Goal: Task Accomplishment & Management: Use online tool/utility

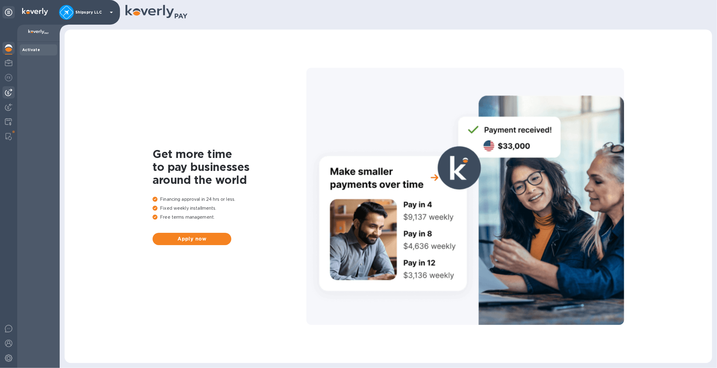
click at [5, 94] on img at bounding box center [8, 92] width 7 height 7
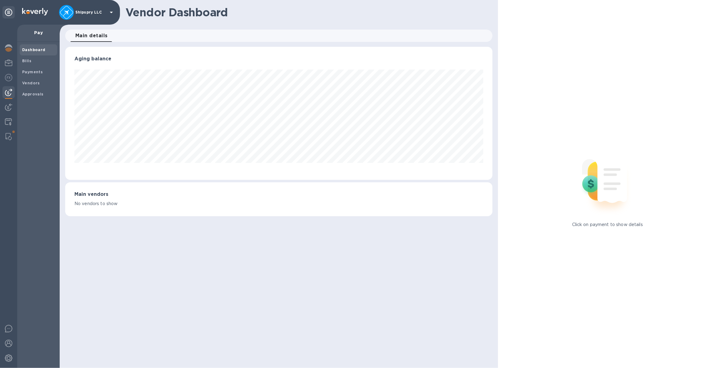
scroll to position [133, 427]
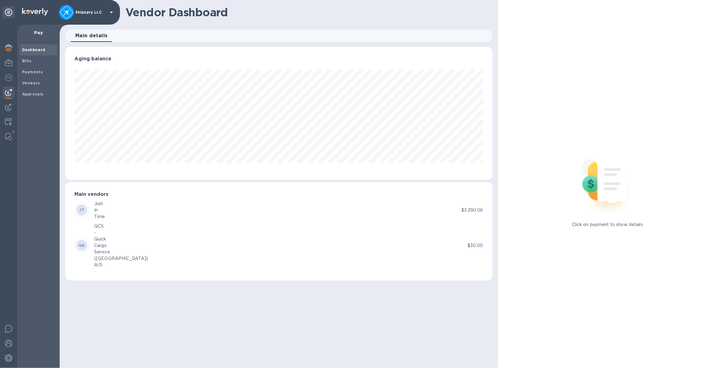
click at [342, 214] on div "JT Just In Time" at bounding box center [267, 209] width 387 height 19
click at [100, 216] on div "Time" at bounding box center [99, 216] width 11 height 6
click at [79, 208] on div "JT" at bounding box center [81, 209] width 11 height 11
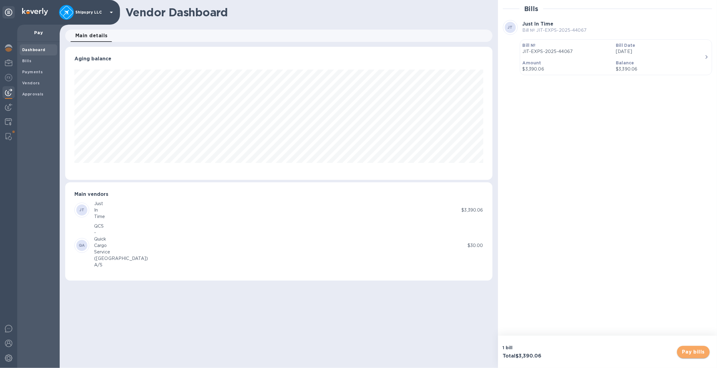
click at [689, 353] on span "Pay bills" at bounding box center [693, 351] width 23 height 7
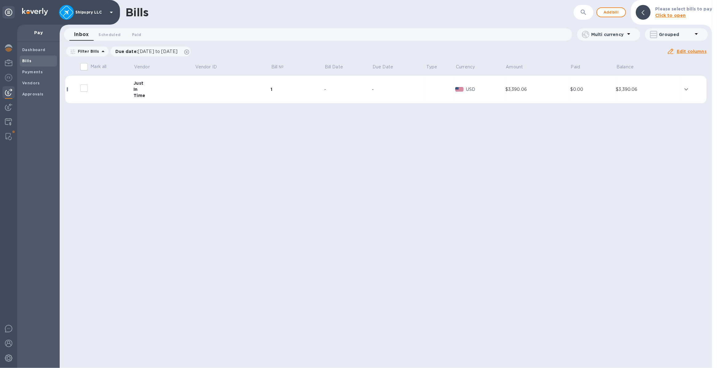
click at [85, 89] on input "decorative checkbox" at bounding box center [84, 88] width 13 height 13
click at [85, 88] on input "decorative checkbox" at bounding box center [84, 88] width 13 height 13
checkbox input "false"
click at [688, 89] on icon "expand row" at bounding box center [687, 89] width 4 height 2
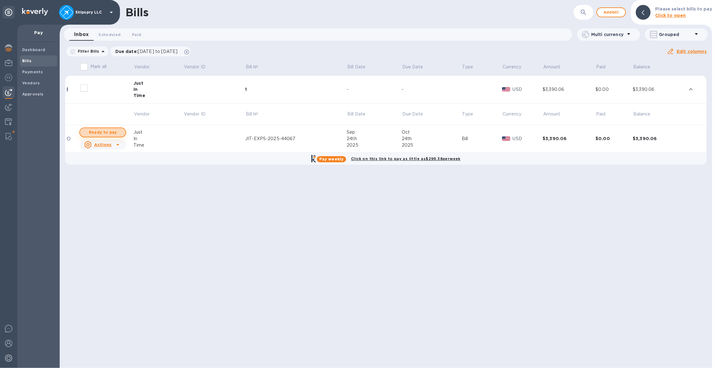
click at [108, 130] on span "Ready to pay" at bounding box center [103, 132] width 36 height 7
checkbox input "true"
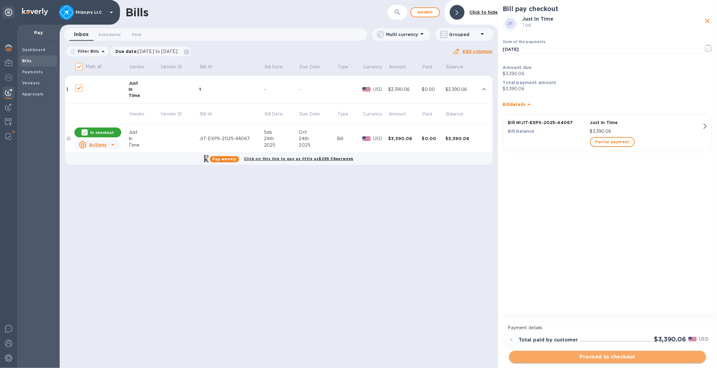
click at [599, 353] on span "Proceed to checkout" at bounding box center [607, 356] width 187 height 7
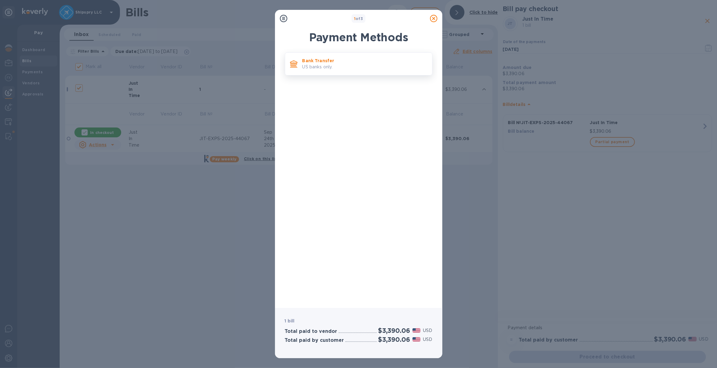
click at [341, 64] on p "US banks only." at bounding box center [364, 67] width 125 height 6
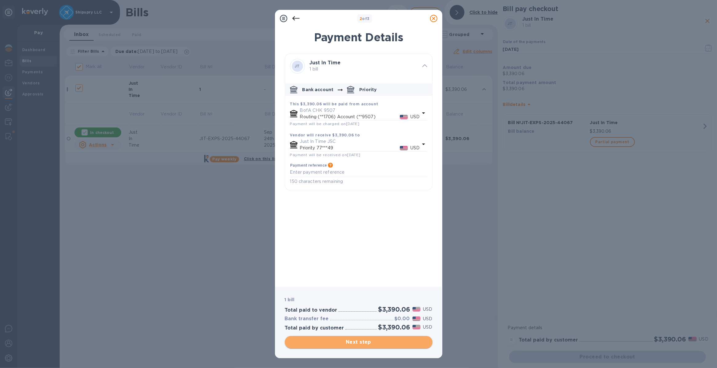
click at [362, 343] on span "Next step" at bounding box center [359, 341] width 138 height 7
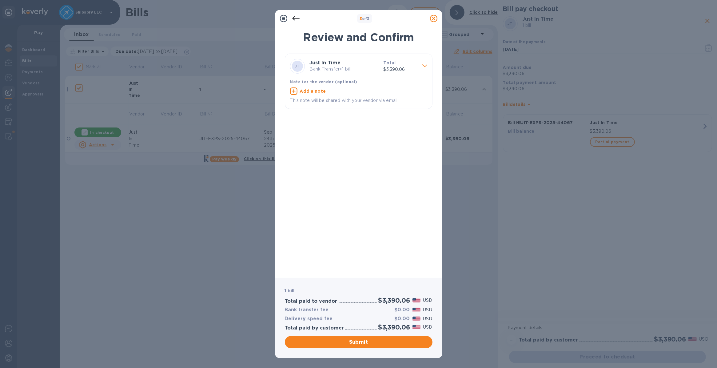
click at [305, 91] on u "Add a note" at bounding box center [313, 91] width 26 height 5
click at [305, 91] on textarea at bounding box center [353, 91] width 127 height 5
type textarea "shipspry llc [GEOGRAPHIC_DATA]"
click at [324, 339] on span "Submit" at bounding box center [359, 341] width 138 height 7
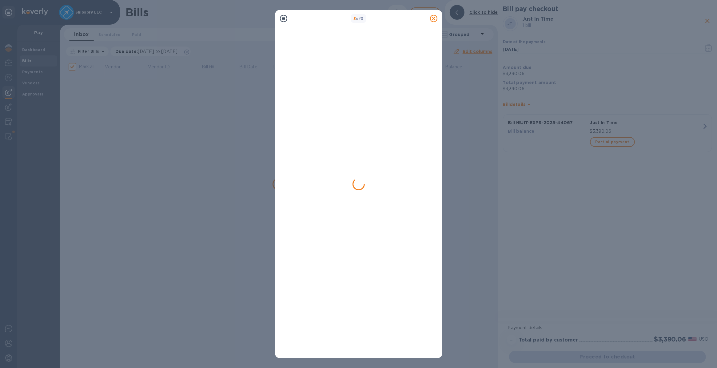
checkbox input "false"
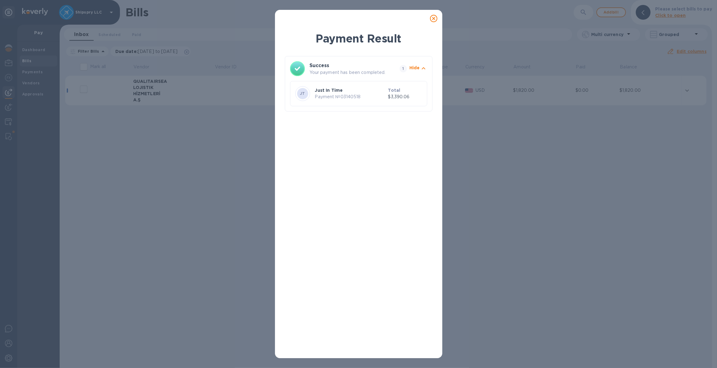
click at [434, 17] on icon at bounding box center [433, 18] width 7 height 7
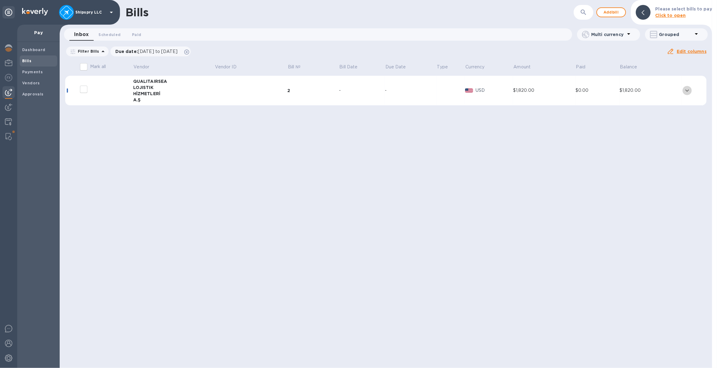
click at [688, 89] on icon "expand row" at bounding box center [687, 90] width 7 height 7
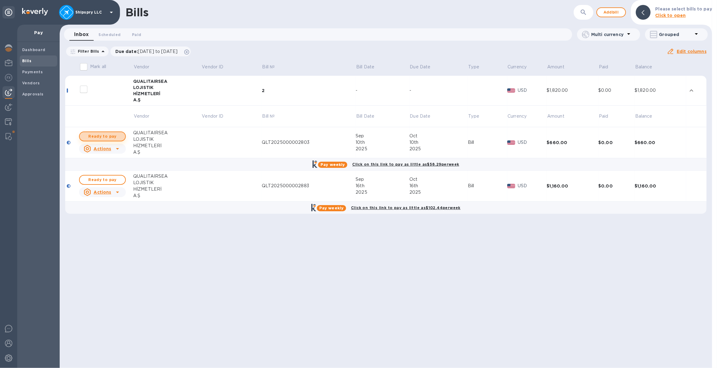
click at [100, 136] on span "Ready to pay" at bounding box center [103, 136] width 36 height 7
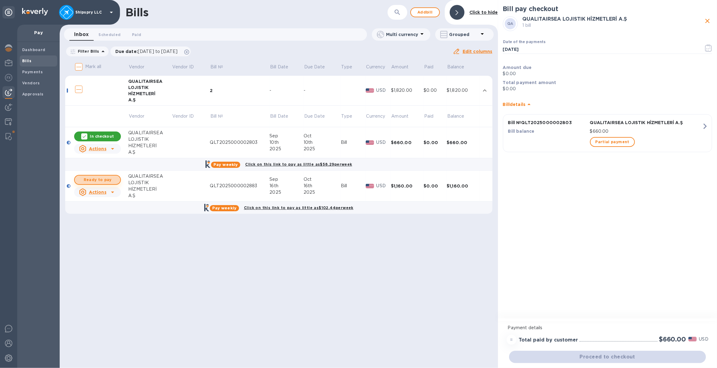
click at [98, 179] on span "Ready to pay" at bounding box center [98, 179] width 36 height 7
checkbox input "true"
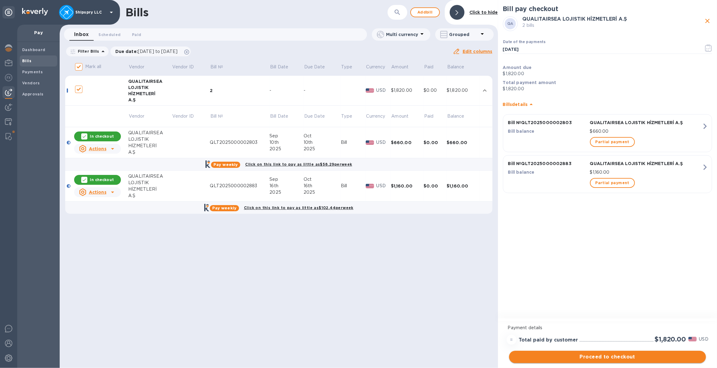
click at [591, 355] on span "Proceed to checkout" at bounding box center [607, 356] width 187 height 7
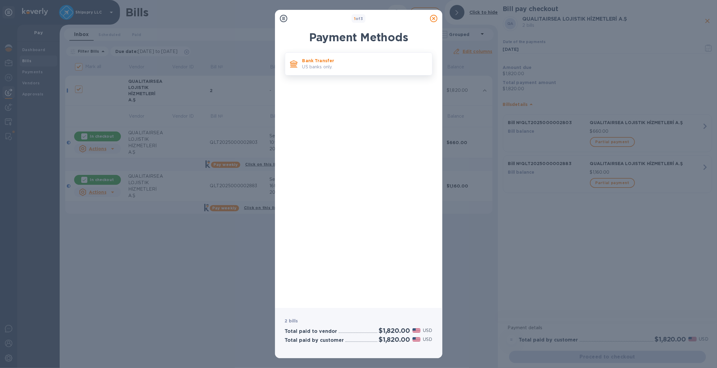
click at [302, 74] on div "Bank Transfer US banks only." at bounding box center [359, 63] width 148 height 23
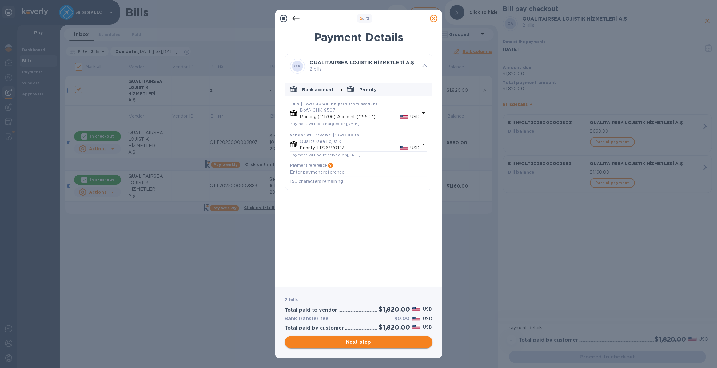
click at [349, 339] on span "Next step" at bounding box center [359, 341] width 138 height 7
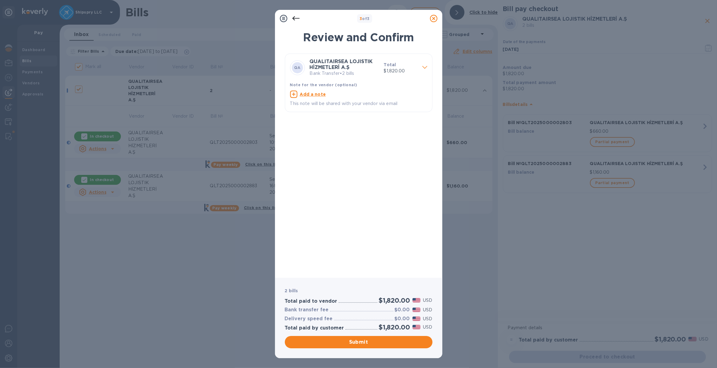
click at [310, 95] on u "Add a note" at bounding box center [313, 94] width 26 height 5
click at [305, 92] on div "x" at bounding box center [353, 94] width 127 height 9
type textarea "shipspry llc usa"
click at [342, 341] on span "Submit" at bounding box center [359, 341] width 138 height 7
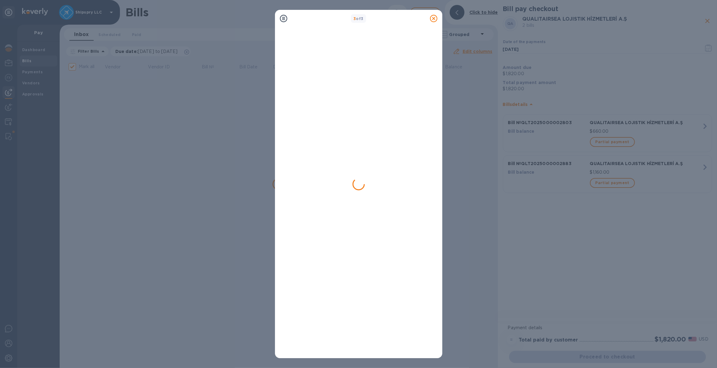
checkbox input "false"
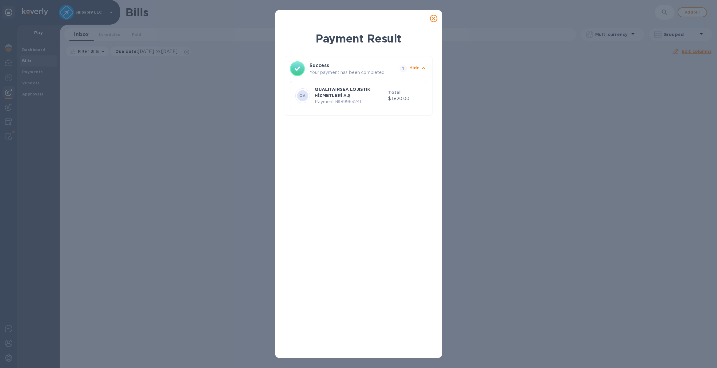
click at [434, 19] on icon at bounding box center [433, 18] width 7 height 7
